Goal: Use online tool/utility: Utilize a website feature to perform a specific function

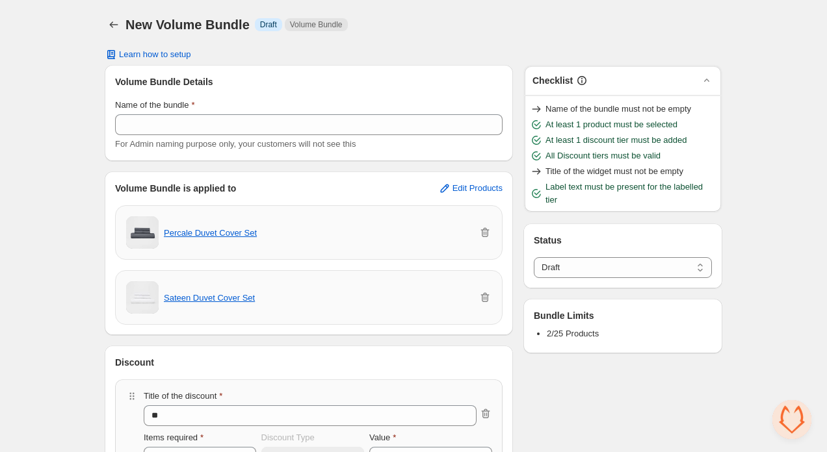
select select "*****"
click at [122, 24] on button "Back" at bounding box center [114, 25] width 18 height 18
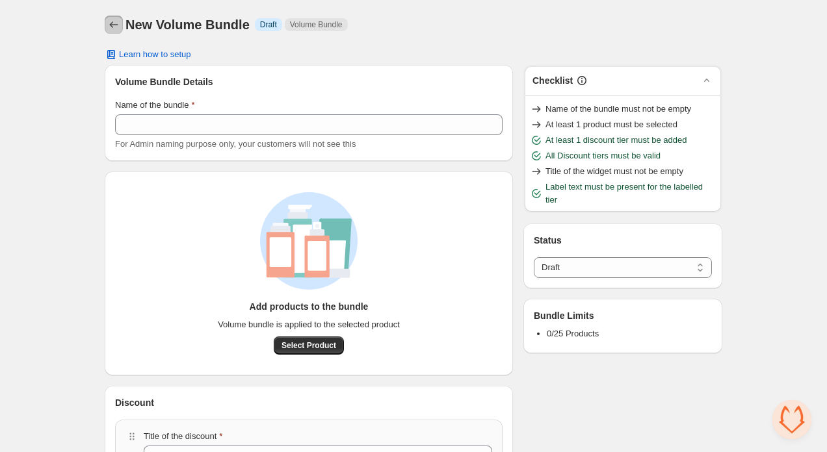
click at [112, 24] on icon "Back" at bounding box center [113, 24] width 13 height 13
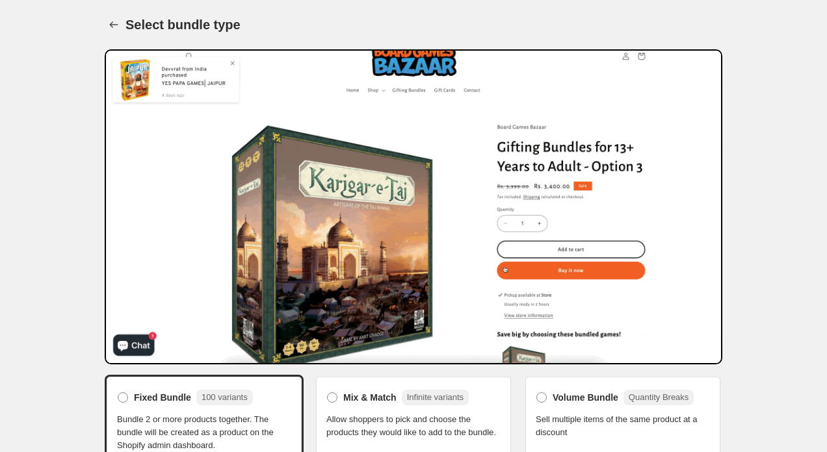
scroll to position [44, 0]
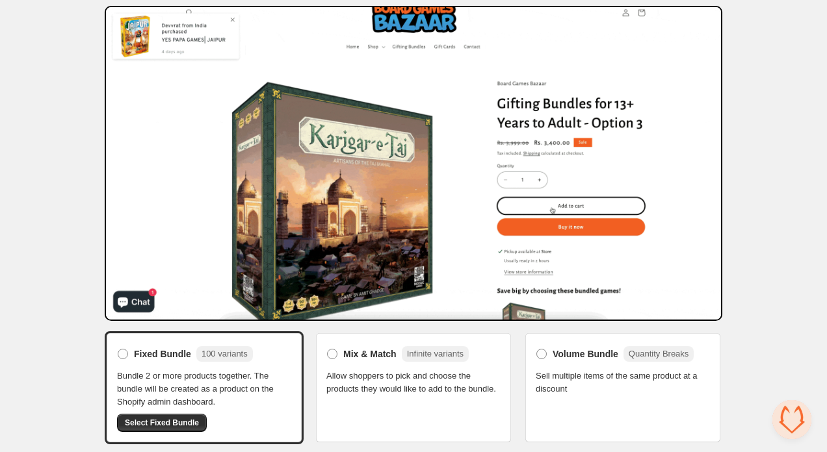
click at [424, 370] on span "Allow shoppers to pick and choose the products they would like to add to the bu…" at bounding box center [413, 383] width 174 height 26
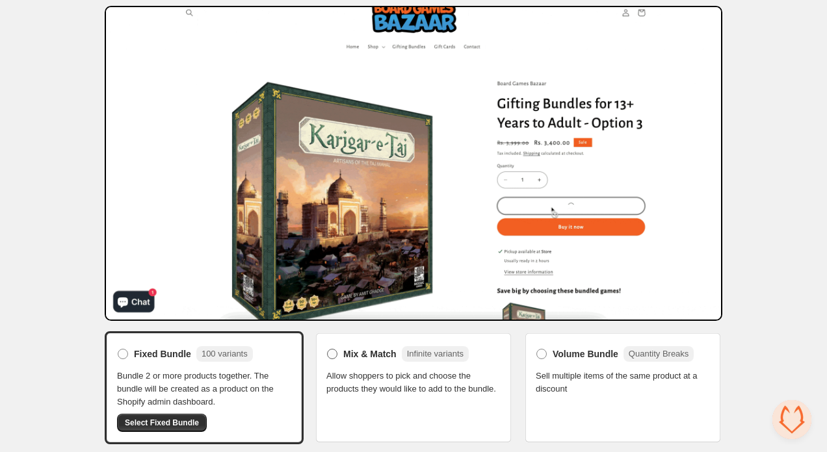
click at [331, 350] on span at bounding box center [332, 354] width 10 height 10
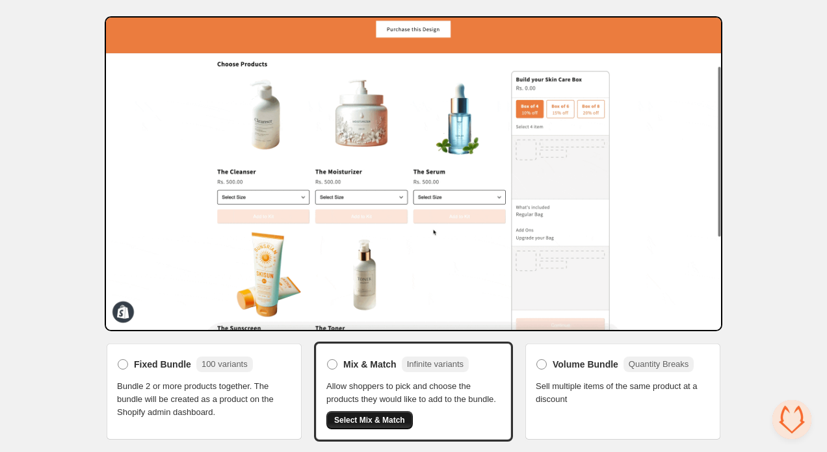
click at [402, 422] on span "Select Mix & Match" at bounding box center [369, 420] width 71 height 10
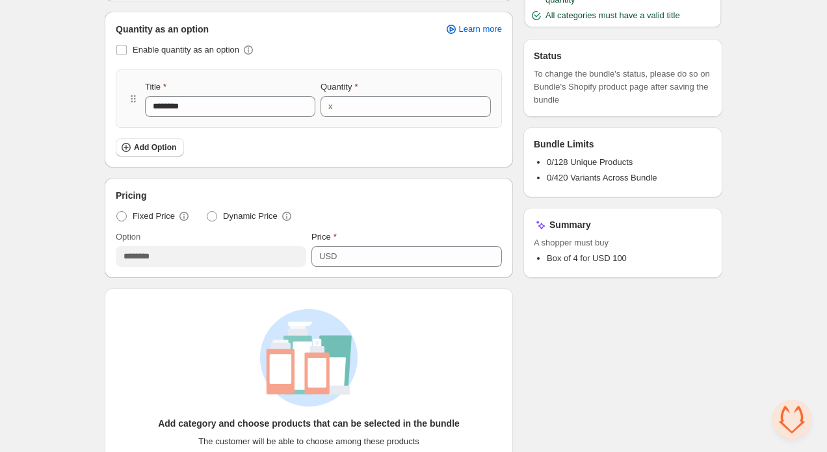
scroll to position [214, 0]
click at [212, 216] on span at bounding box center [212, 216] width 10 height 10
click at [149, 213] on span "Fixed Price" at bounding box center [154, 215] width 42 height 13
click at [249, 220] on span "Dynamic Price" at bounding box center [250, 215] width 55 height 13
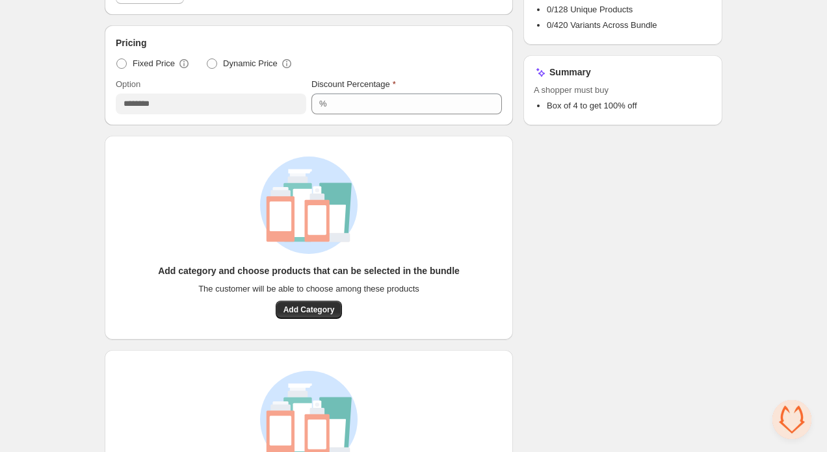
scroll to position [372, 0]
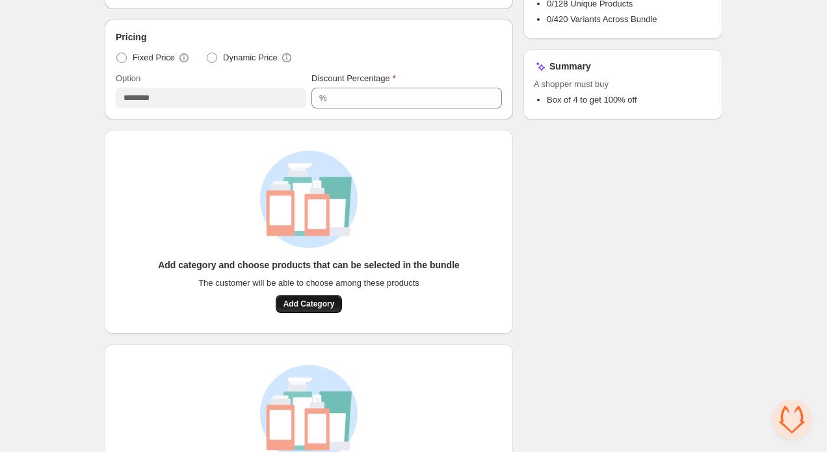
click at [312, 298] on button "Add Category" at bounding box center [309, 304] width 67 height 18
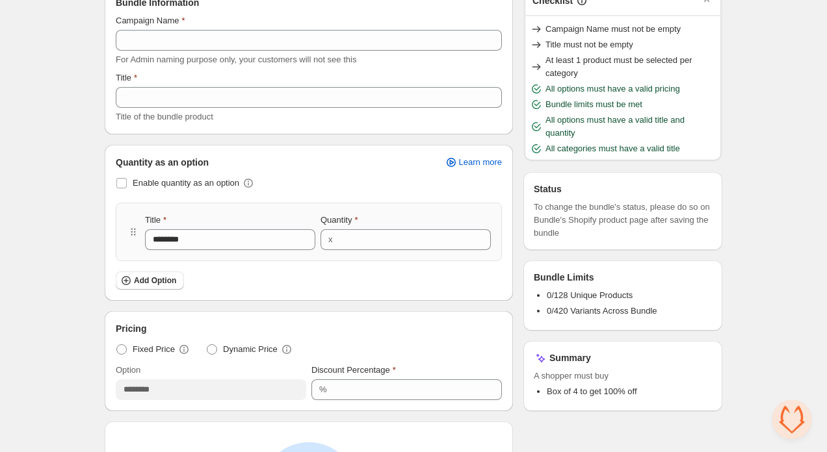
scroll to position [79, 0]
